Goal: Contribute content: Contribute content

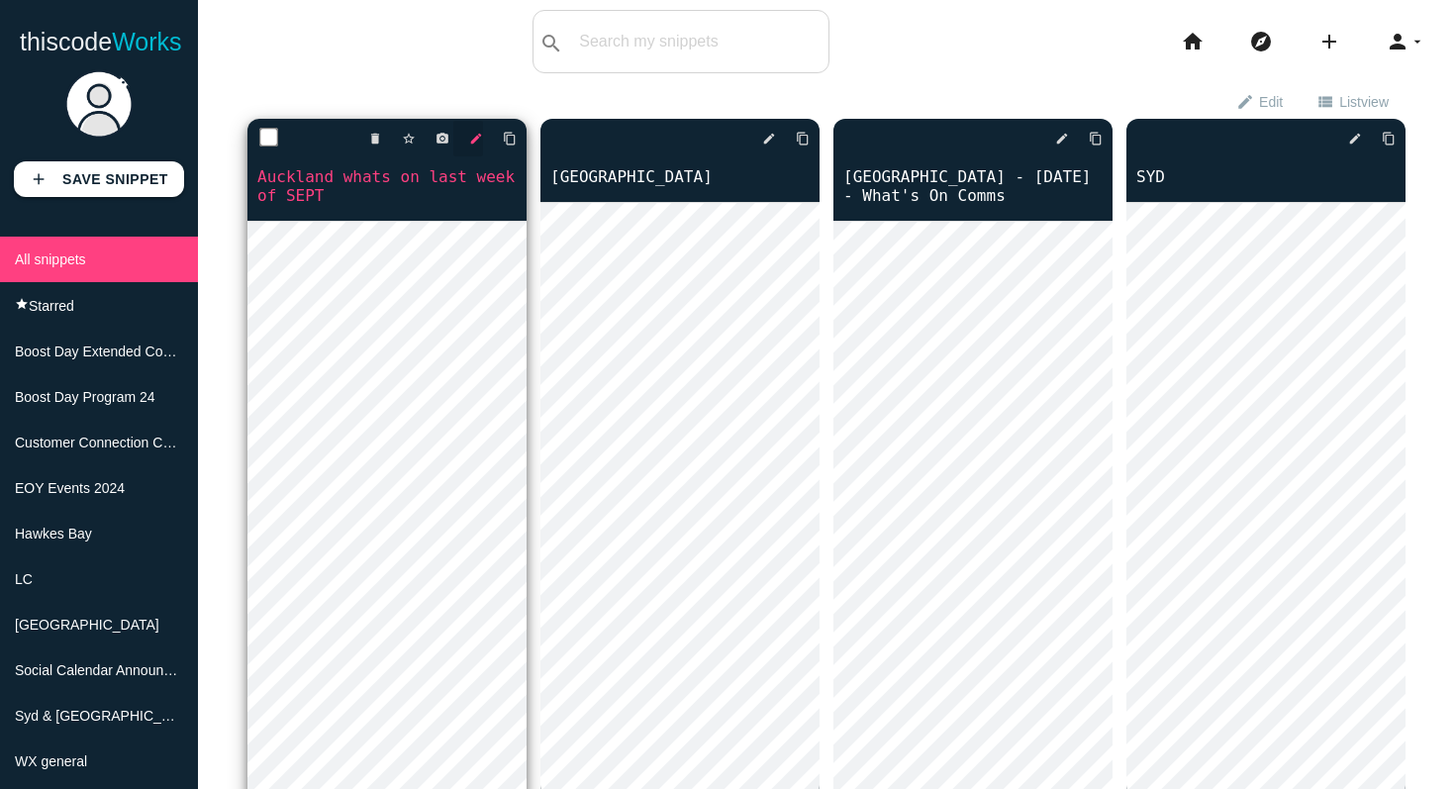
click at [470, 145] on icon "edit" at bounding box center [476, 139] width 14 height 36
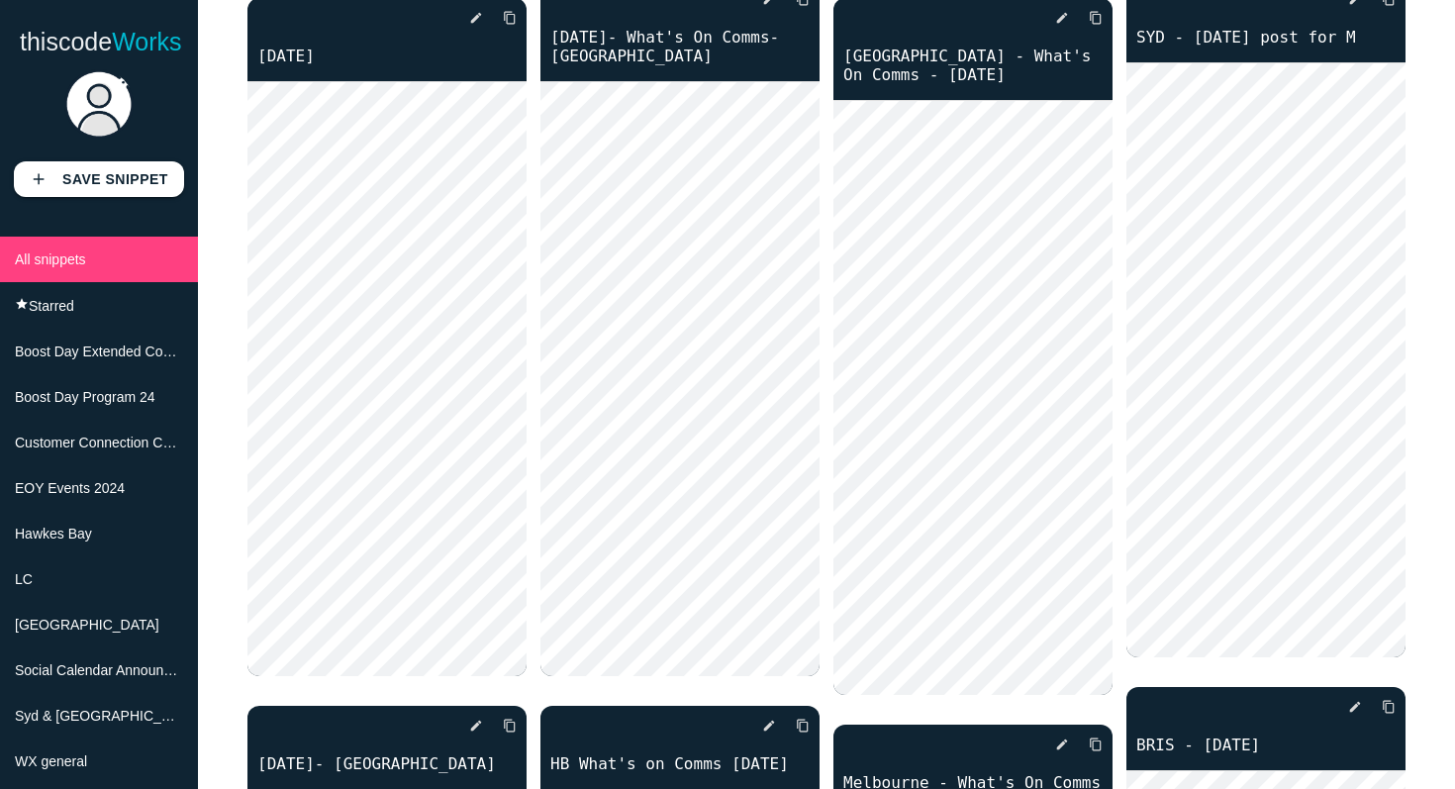
scroll to position [798, 0]
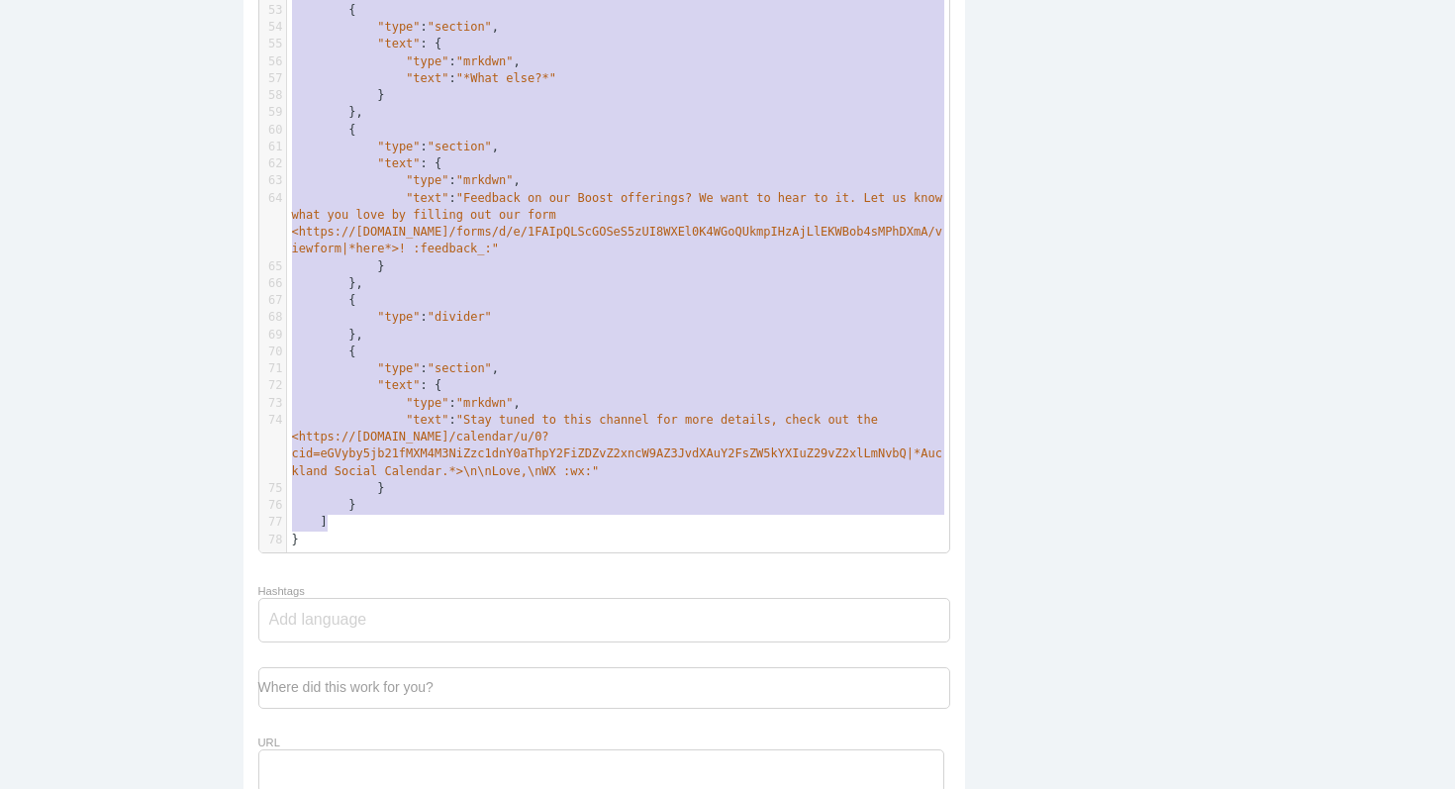
scroll to position [550, 0]
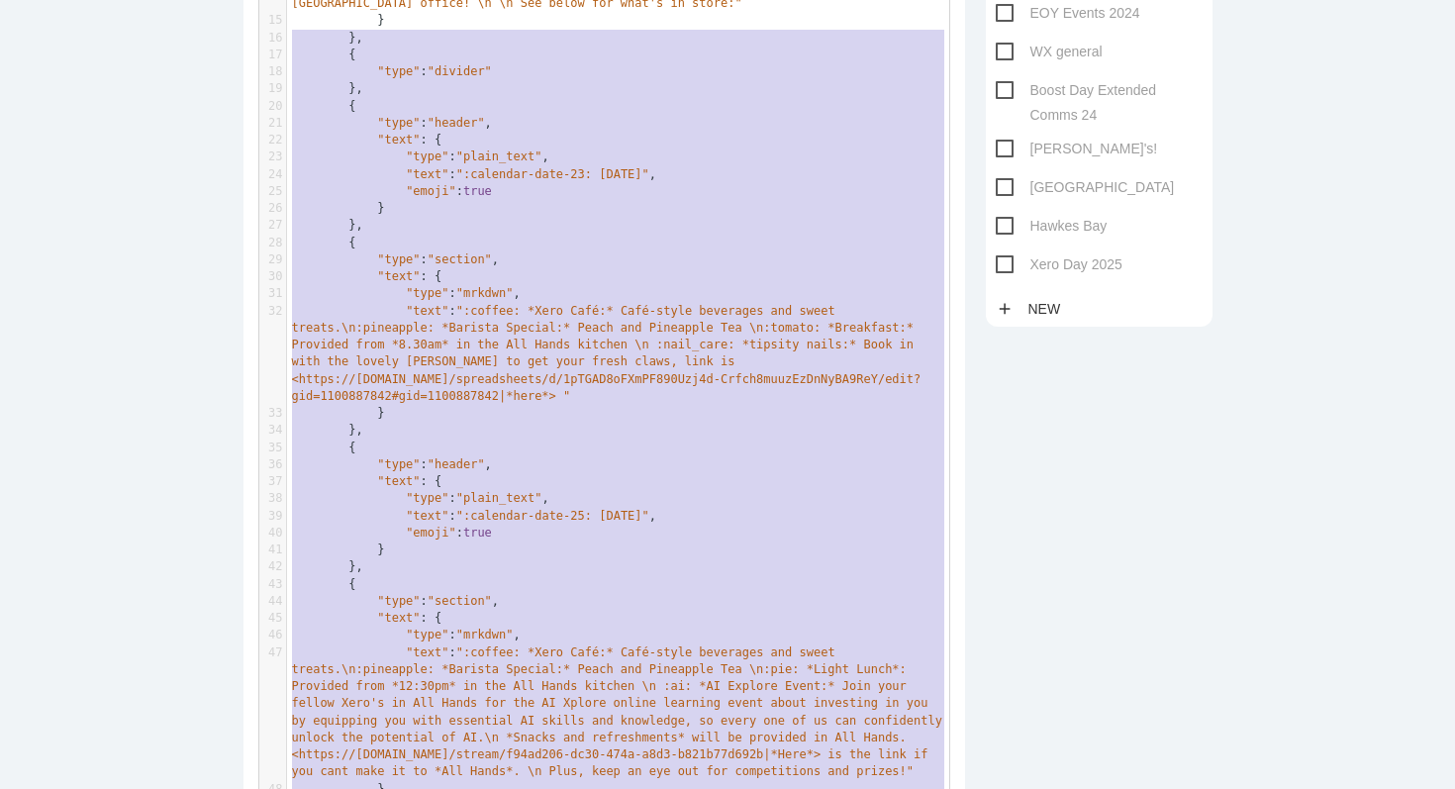
type textarea "{ "loremi": [ { "dolo": "sitame", "cons": { "adip": "elits_doei", "temp": ":i-u…"
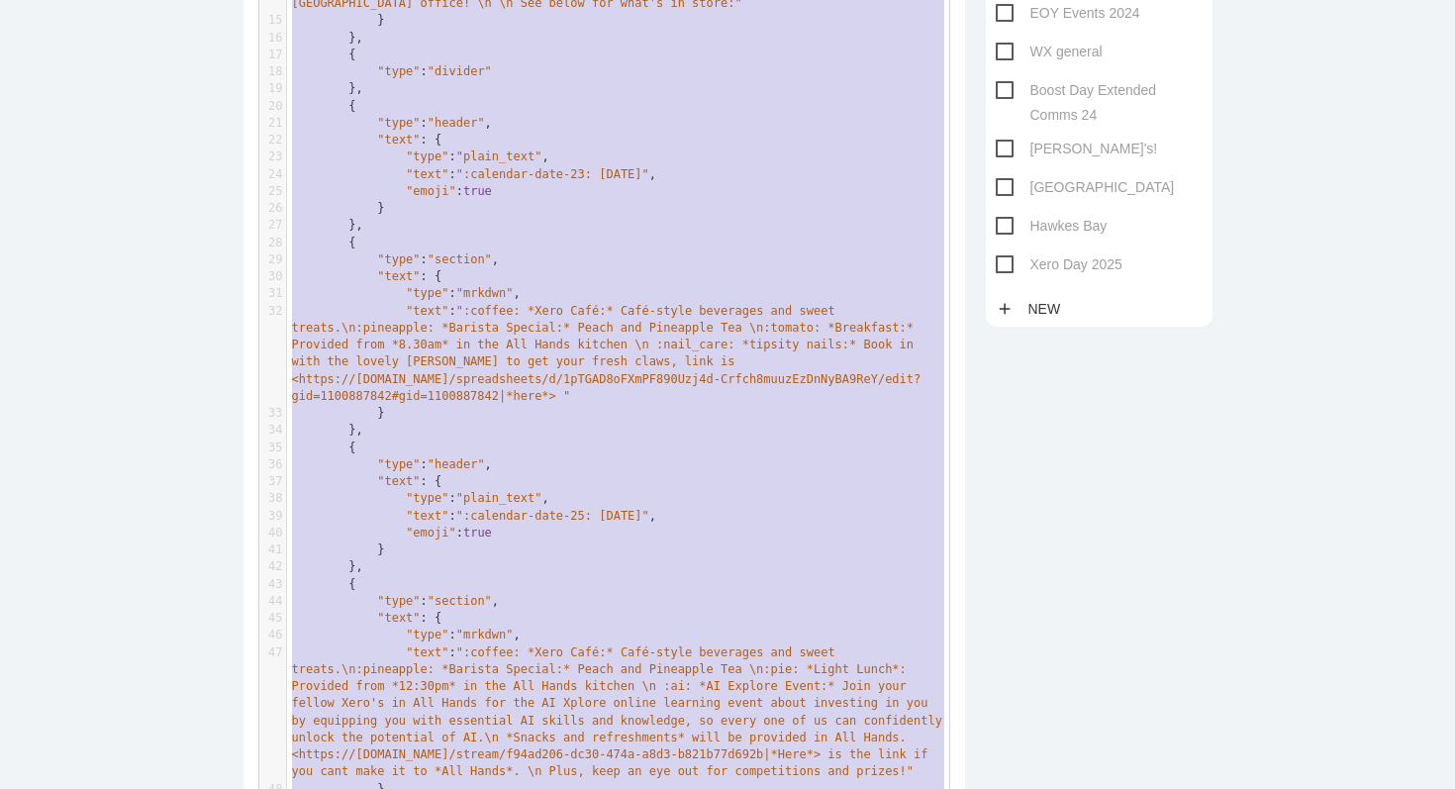
scroll to position [303, 0]
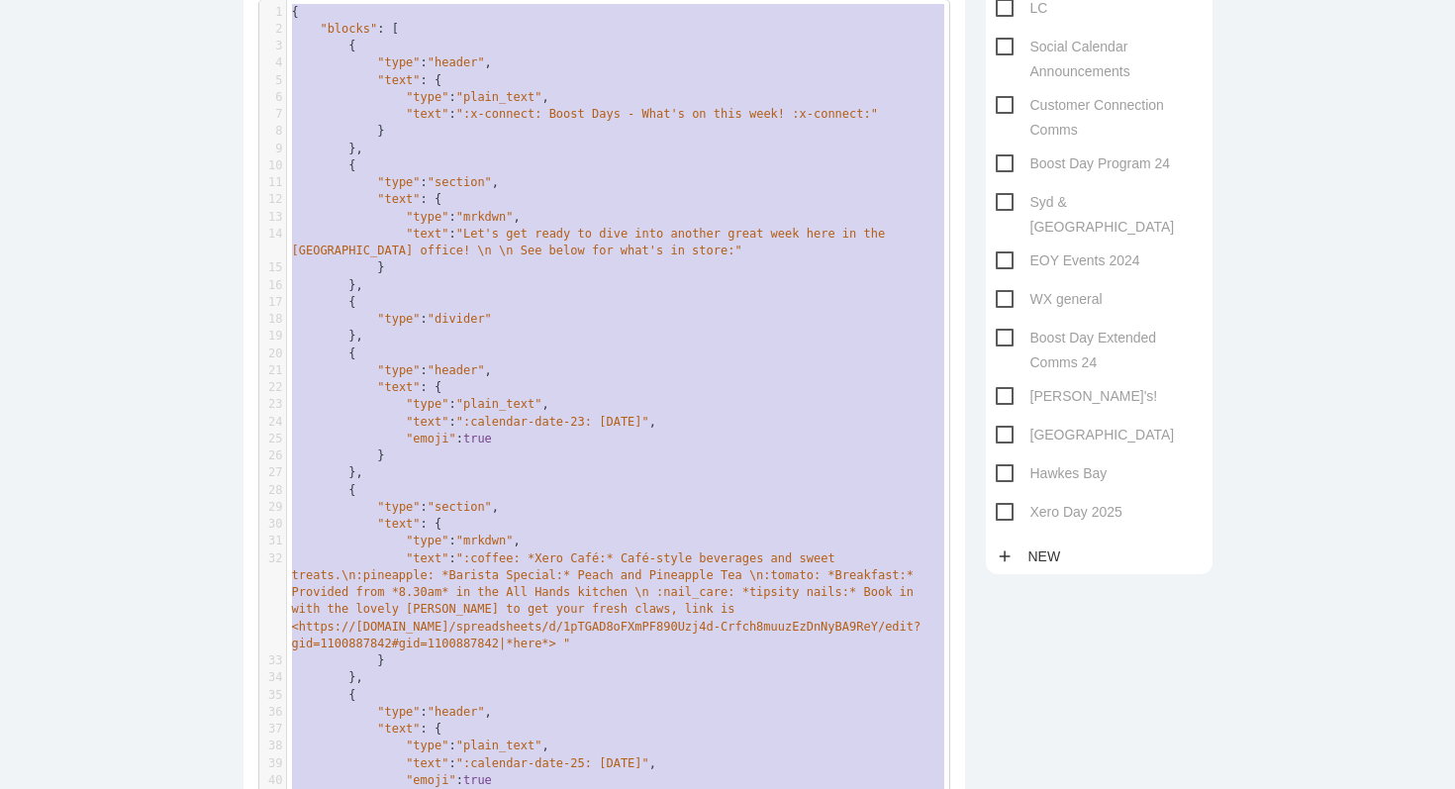
drag, startPoint x: 367, startPoint y: 530, endPoint x: 404, endPoint y: -258, distance: 788.8
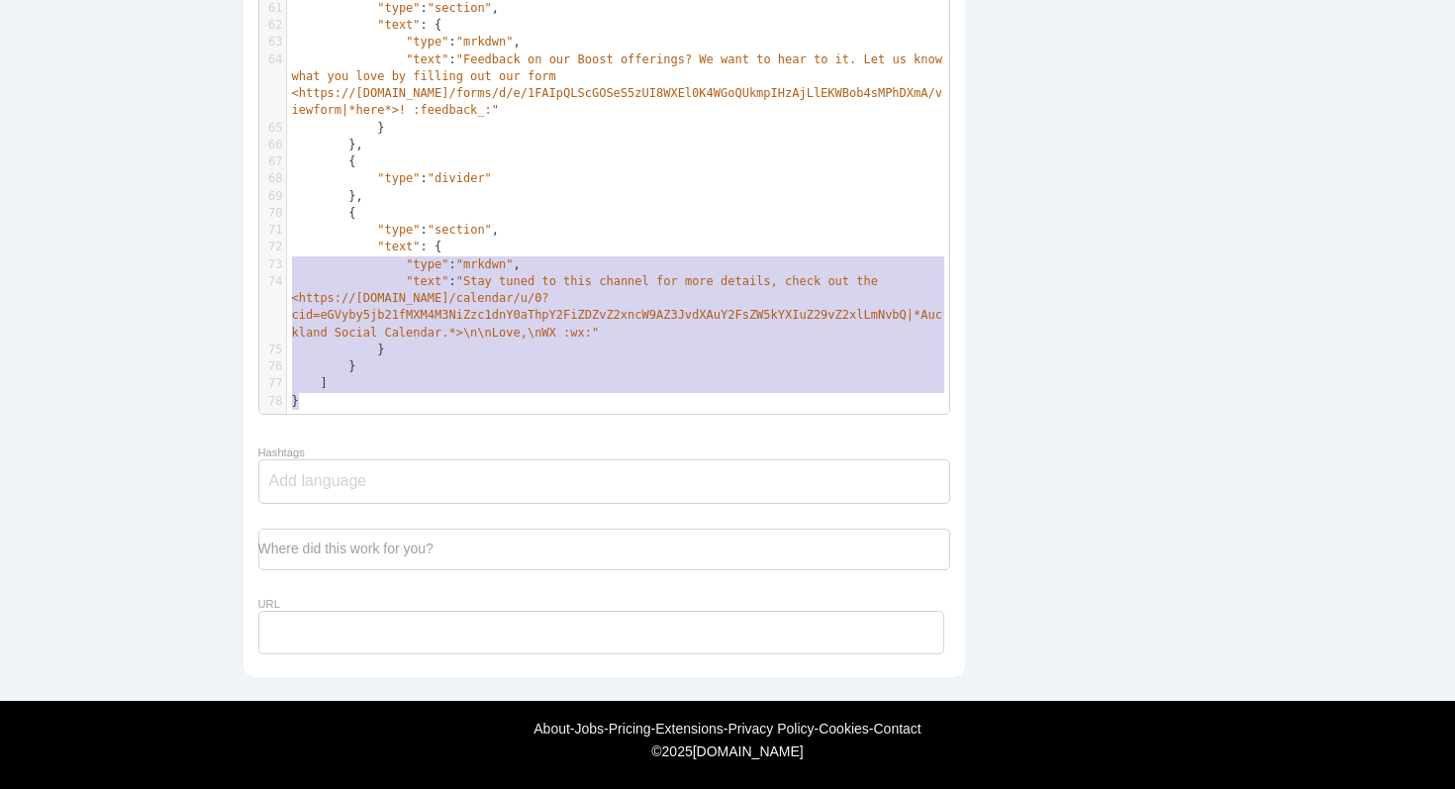
scroll to position [857, 0]
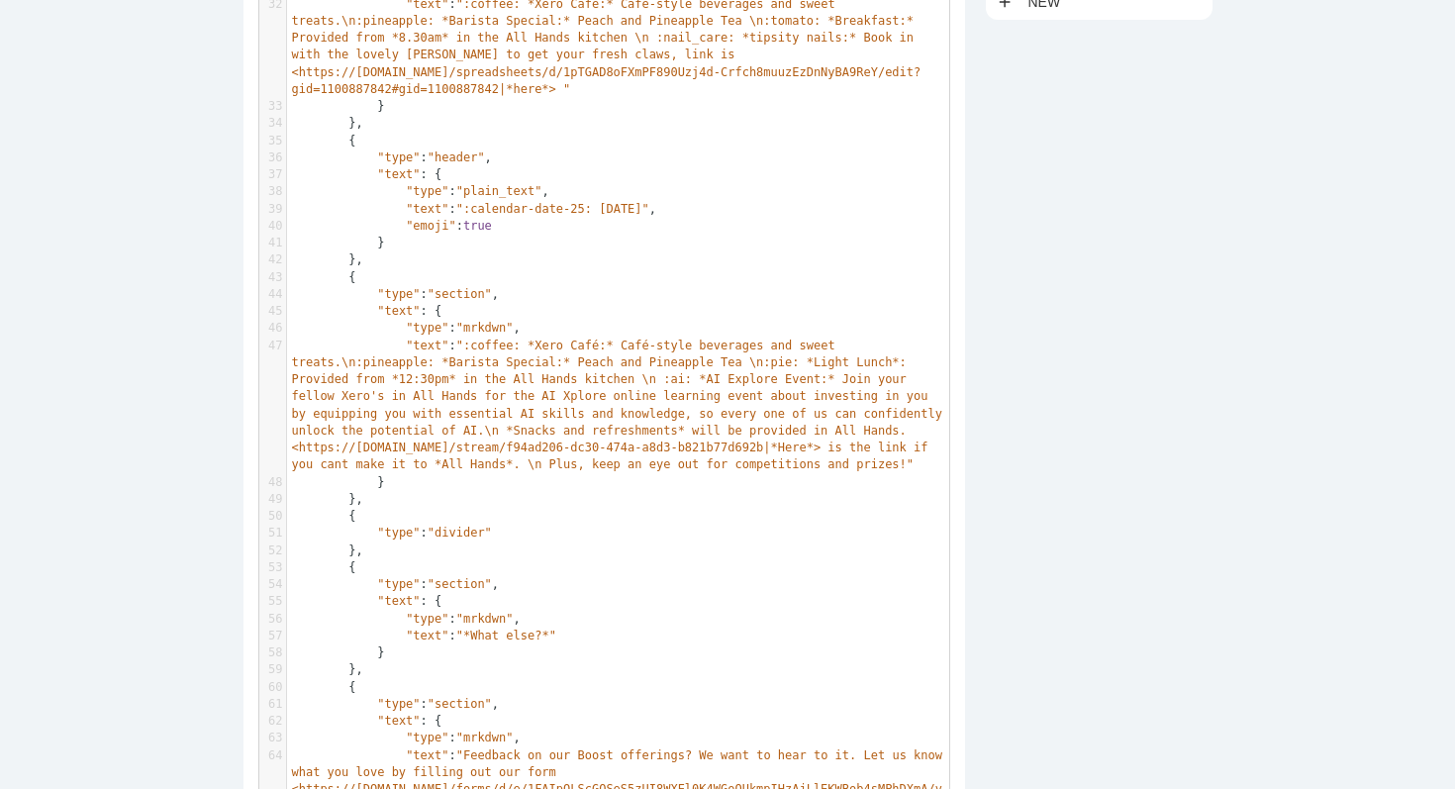
type textarea "{ "loremi": [ { "dolo": "sitame", "cons": { "adip": "elits_doei", "temp": ":i-u…"
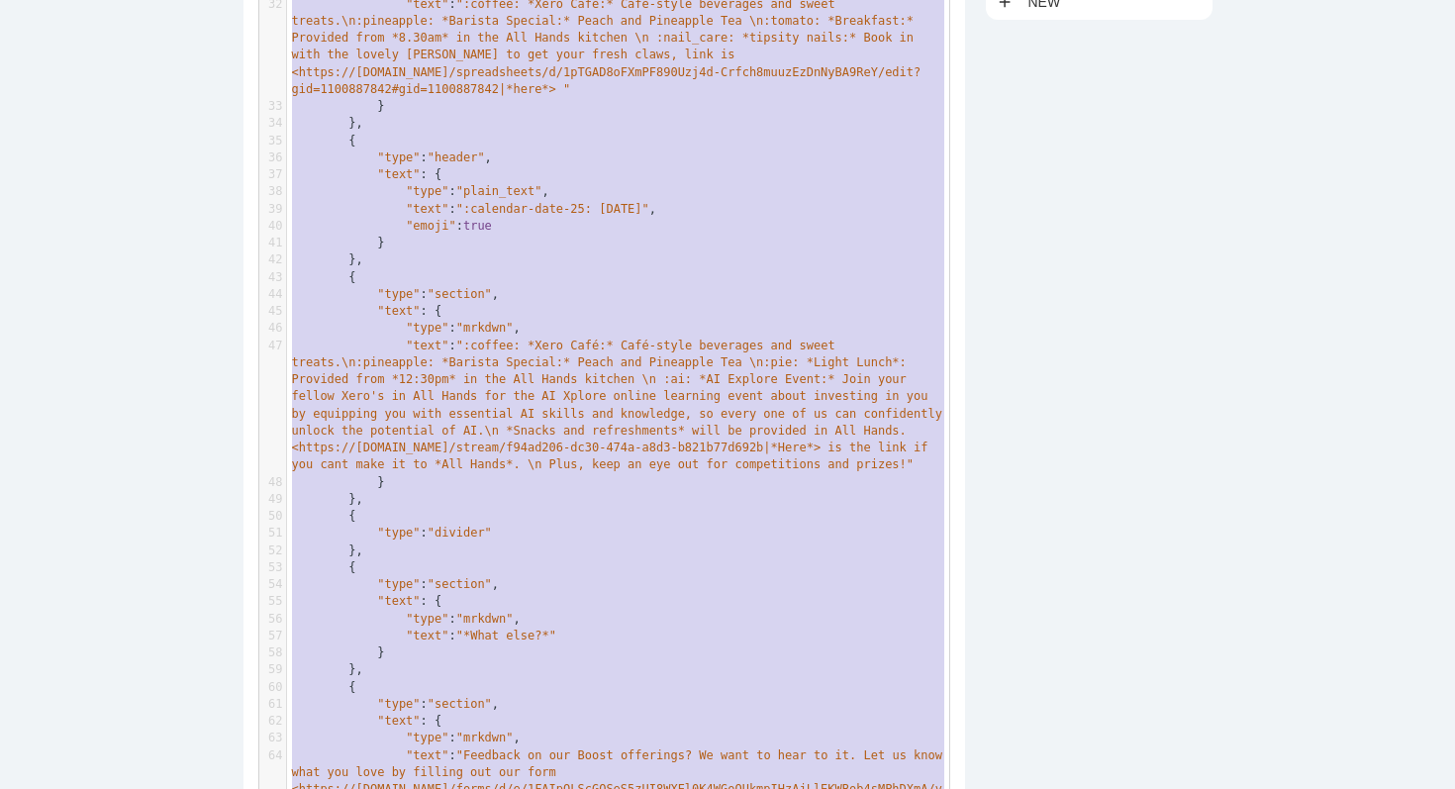
scroll to position [303, 0]
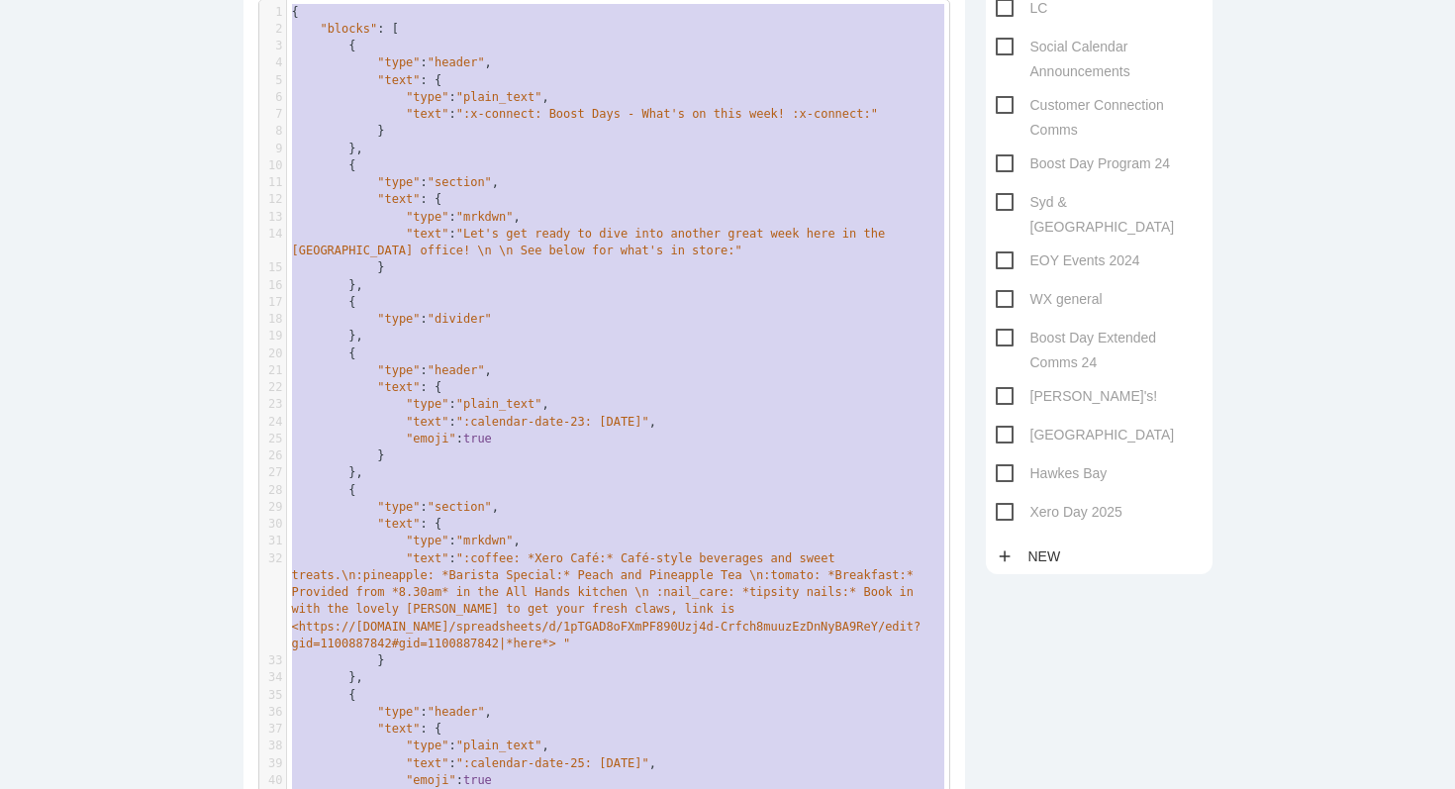
drag, startPoint x: 323, startPoint y: 401, endPoint x: 347, endPoint y: -132, distance: 533.1
